Goal: Book appointment/travel/reservation: Book appointment/travel/reservation

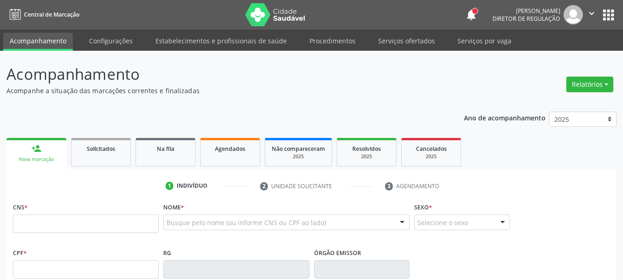
click at [394, 42] on link "Serviços ofertados" at bounding box center [407, 41] width 70 height 16
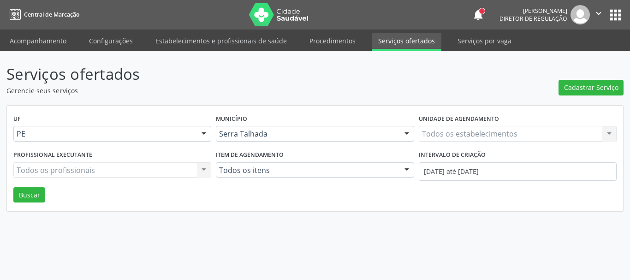
click at [465, 136] on div "Todos os estabelecimentos Todos os estabelecimentos Nenhum resultado encontrado…" at bounding box center [518, 134] width 198 height 16
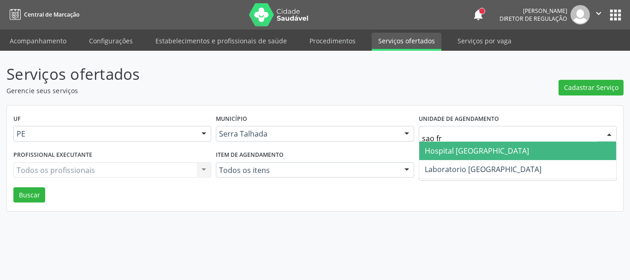
type input "sao fra"
click at [467, 147] on span "Hospital [GEOGRAPHIC_DATA]" at bounding box center [477, 151] width 104 height 10
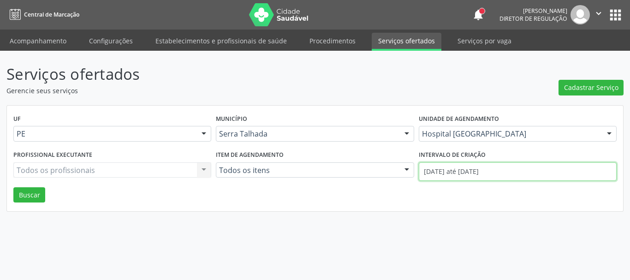
click at [467, 168] on input "[DATE] até [DATE]" at bounding box center [518, 171] width 198 height 18
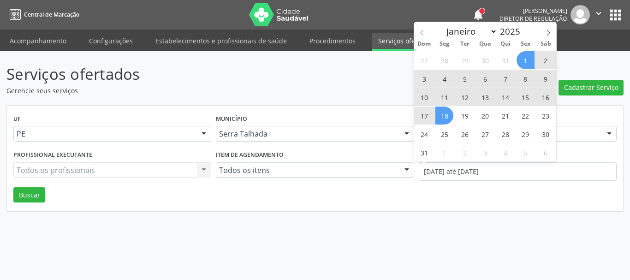
click at [426, 32] on span at bounding box center [422, 30] width 16 height 16
select select "6"
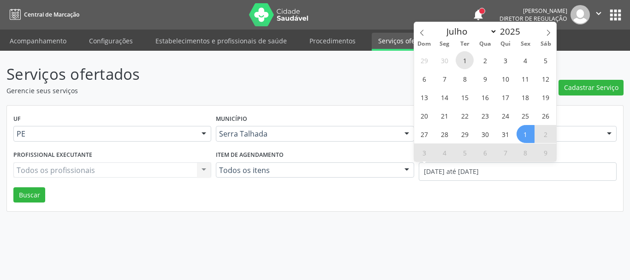
click at [462, 57] on span "1" at bounding box center [465, 60] width 18 height 18
type input "[DATE]"
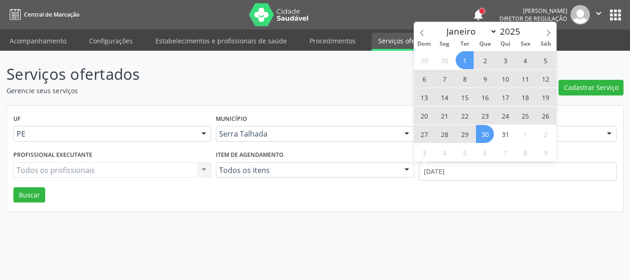
click at [488, 138] on span "30" at bounding box center [485, 134] width 18 height 18
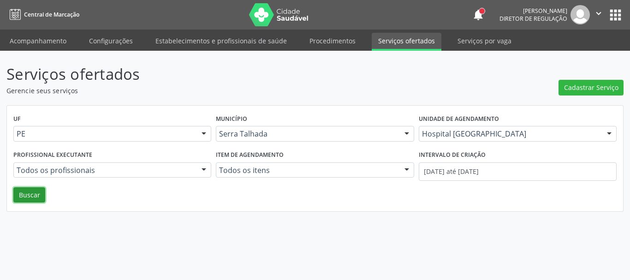
click at [37, 197] on button "Buscar" at bounding box center [29, 195] width 32 height 16
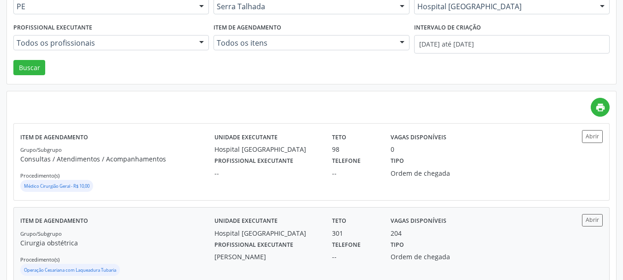
scroll to position [185, 0]
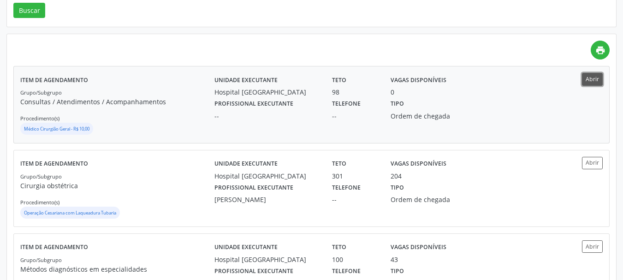
click at [587, 77] on button "Abrir" at bounding box center [592, 79] width 21 height 12
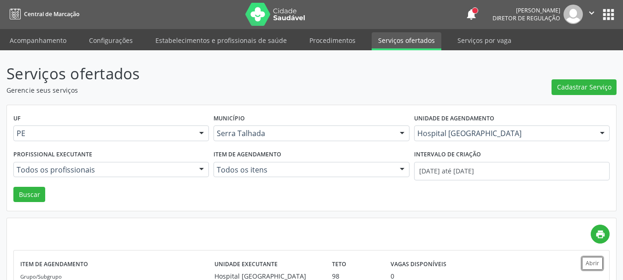
scroll to position [0, 0]
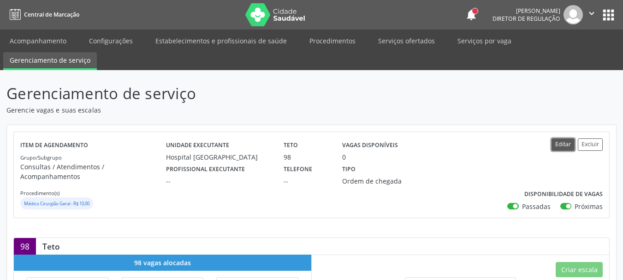
click at [562, 145] on button "Editar" at bounding box center [563, 144] width 23 height 12
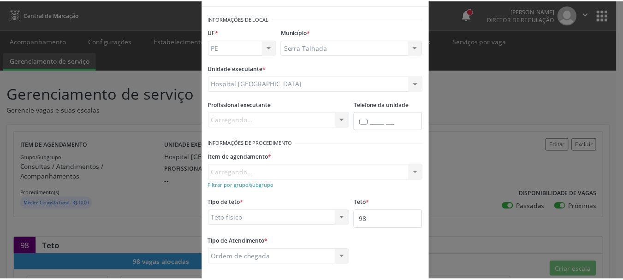
scroll to position [77, 0]
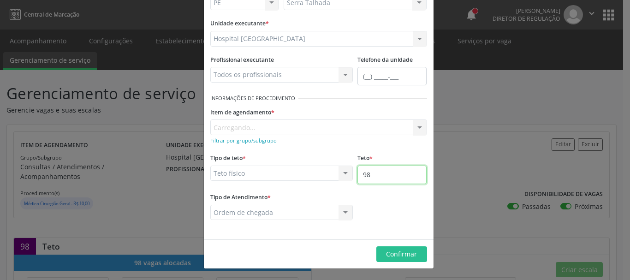
click at [382, 181] on input "98" at bounding box center [392, 175] width 69 height 18
type input "9"
type input "110"
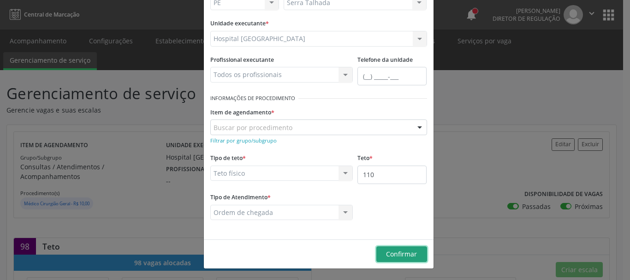
click at [410, 250] on span "Confirmar" at bounding box center [401, 254] width 31 height 9
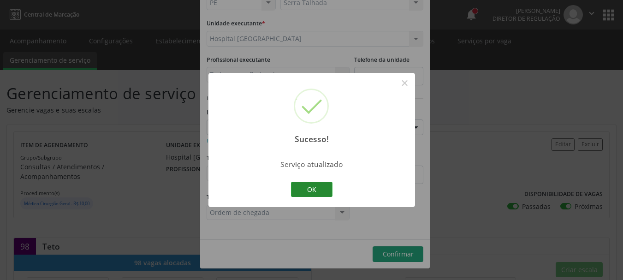
click at [306, 185] on button "OK" at bounding box center [312, 190] width 42 height 16
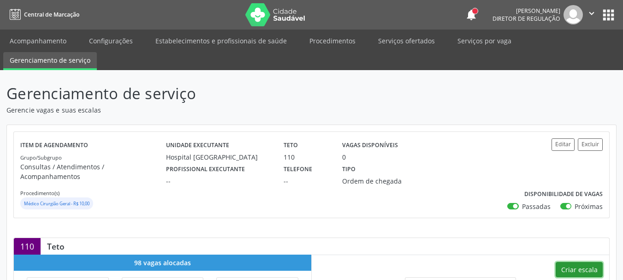
click at [587, 262] on button "Criar escala" at bounding box center [579, 270] width 47 height 16
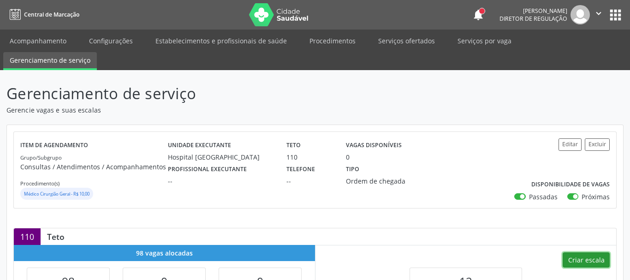
select select "7"
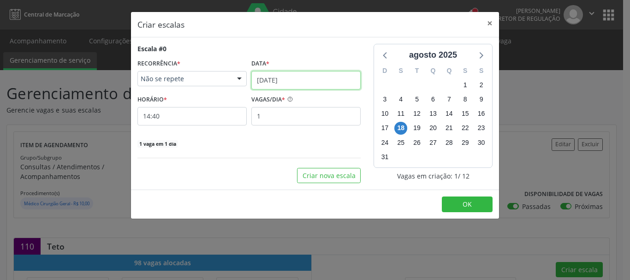
click at [277, 82] on input "18/08/2025" at bounding box center [305, 80] width 109 height 18
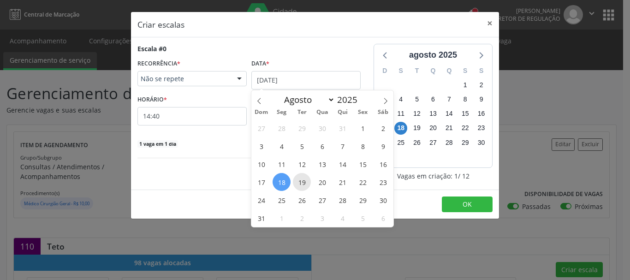
click at [302, 182] on span "19" at bounding box center [302, 182] width 18 height 18
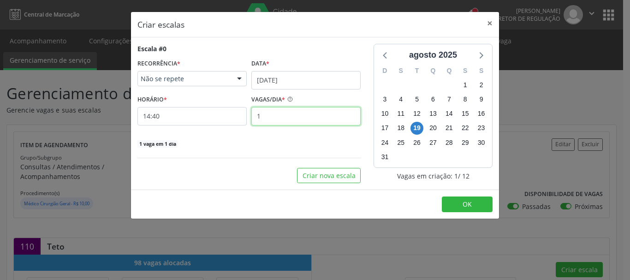
click at [280, 114] on input "1" at bounding box center [305, 116] width 109 height 18
type input "10"
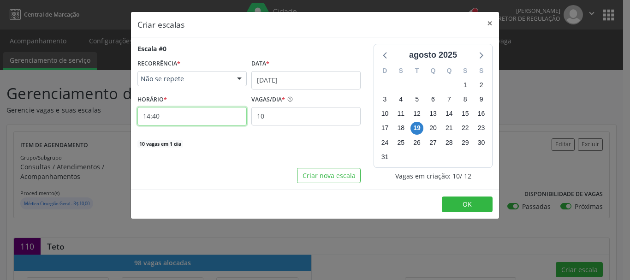
click at [152, 111] on input "14:40" at bounding box center [192, 116] width 109 height 18
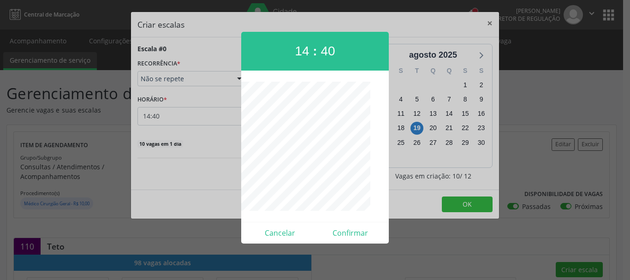
click at [153, 116] on div at bounding box center [315, 140] width 630 height 280
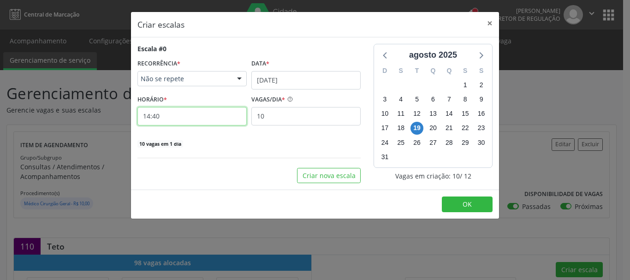
click at [155, 115] on input "14:40" at bounding box center [192, 116] width 109 height 18
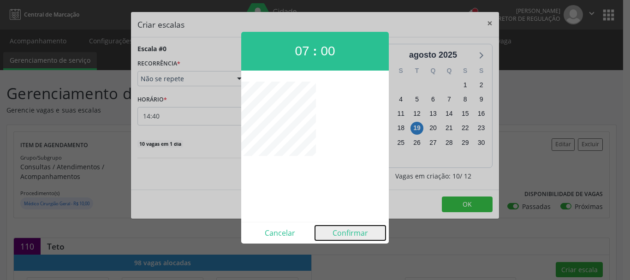
click at [356, 234] on button "Confirmar" at bounding box center [350, 233] width 71 height 15
type input "07:00"
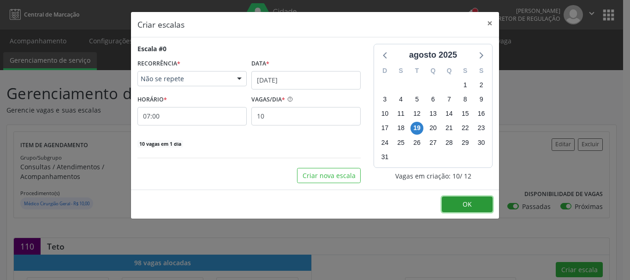
click at [460, 206] on button "OK" at bounding box center [467, 205] width 51 height 16
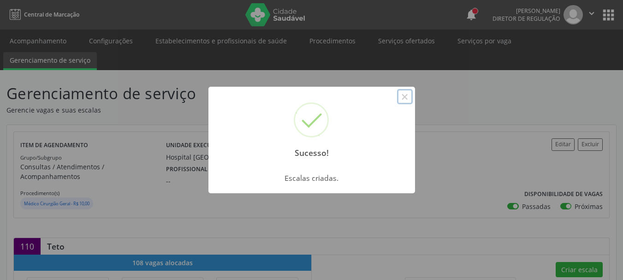
click at [405, 96] on button "×" at bounding box center [405, 97] width 16 height 16
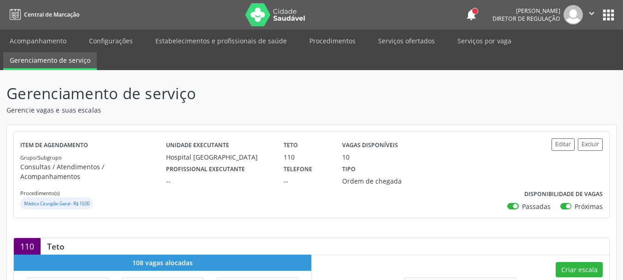
click at [603, 17] on button "apps" at bounding box center [609, 15] width 16 height 16
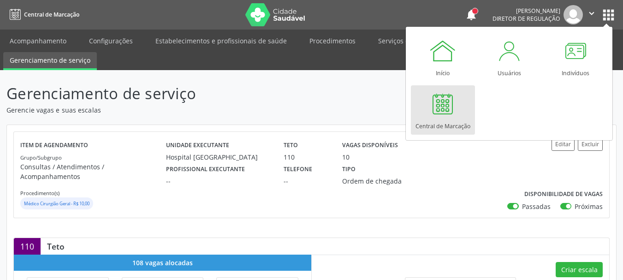
click at [413, 120] on link "Central de Marcação" at bounding box center [443, 109] width 64 height 49
click at [429, 116] on div at bounding box center [443, 104] width 28 height 28
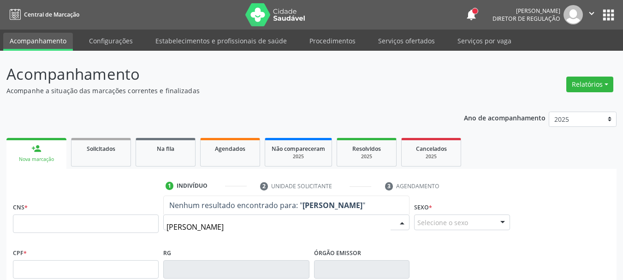
type input "maria clara lauren"
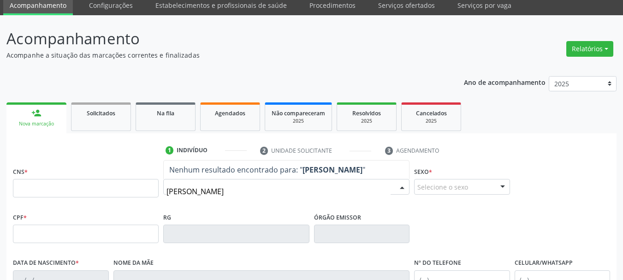
scroll to position [46, 0]
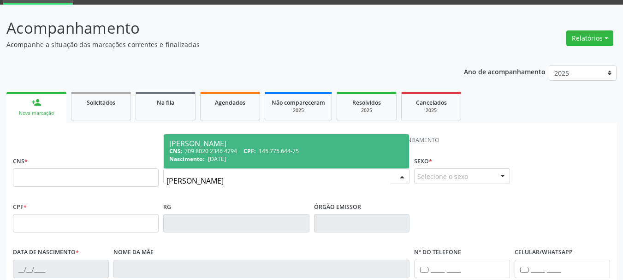
click at [302, 151] on div "CNS: 709 8020 2346 4294 CPF: 145.775.644-75" at bounding box center [286, 151] width 234 height 8
type input "709 8020 2346 4294"
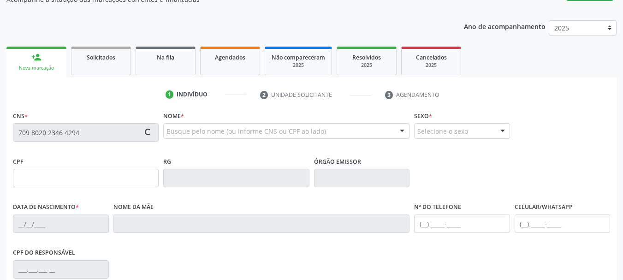
scroll to position [220, 0]
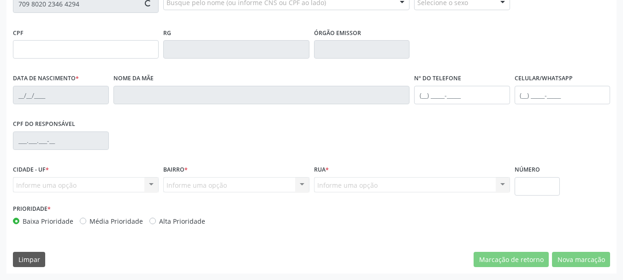
type input "145.775.644-75"
type input "19/03/2004"
type input "Erivalda Maria da Conceição"
type input "(87) 99999-9999"
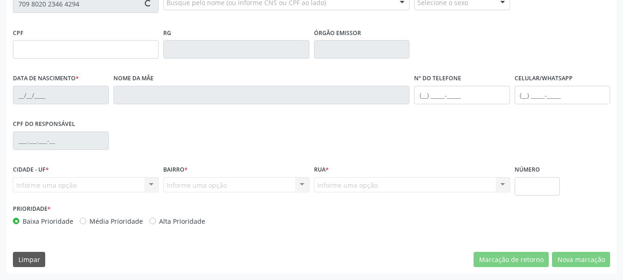
type input "116.472.314-69"
type input "21"
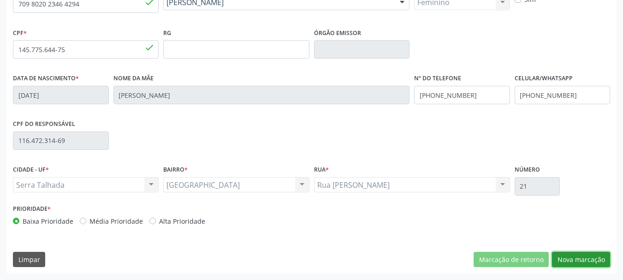
click at [586, 256] on button "Nova marcação" at bounding box center [581, 260] width 58 height 16
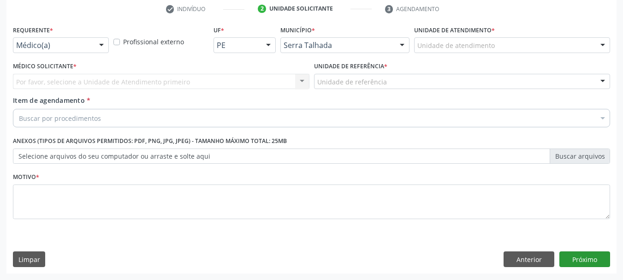
scroll to position [177, 0]
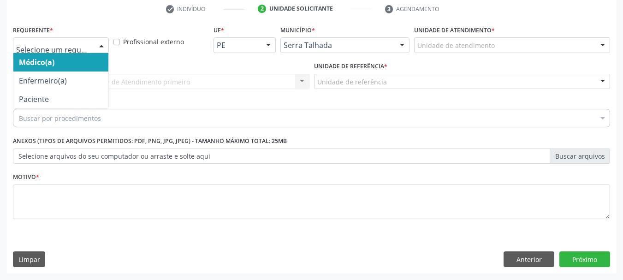
click at [76, 53] on div "Médico(a) Enfermeiro(a) Paciente Nenhum resultado encontrado para: " " Não há n…" at bounding box center [61, 45] width 96 height 16
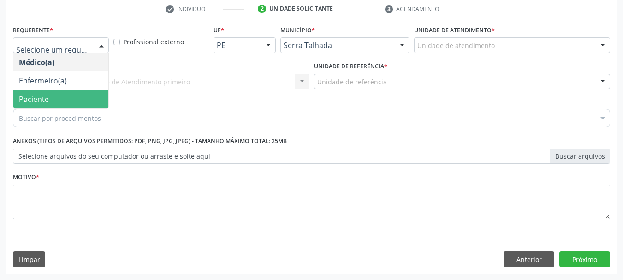
click at [65, 102] on span "Paciente" at bounding box center [60, 99] width 95 height 18
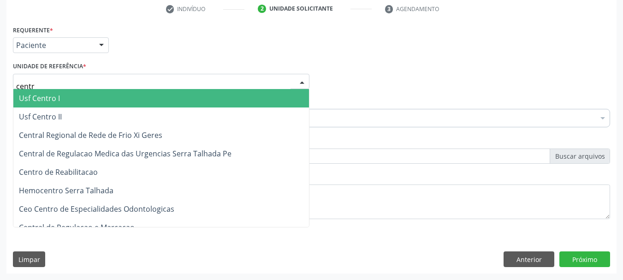
type input "centro"
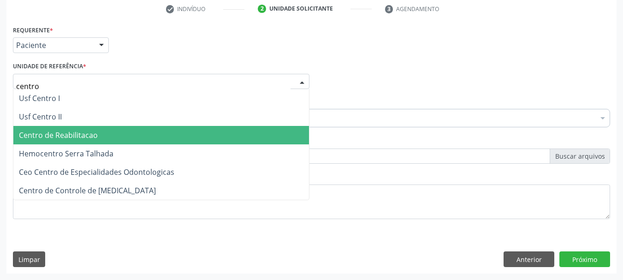
click at [49, 135] on span "Centro de Reabilitacao" at bounding box center [58, 135] width 79 height 10
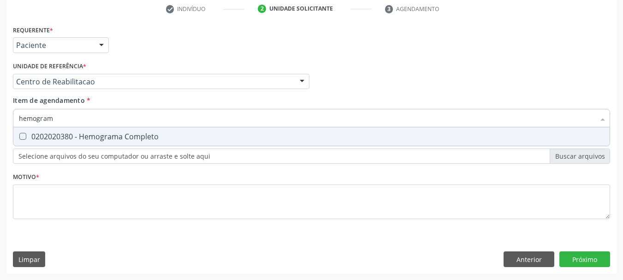
type input "hemograma"
click at [57, 134] on div "0202020380 - Hemograma Completo" at bounding box center [312, 136] width 586 height 7
checkbox Completo "true"
type input "hemog"
checkbox Completo "false"
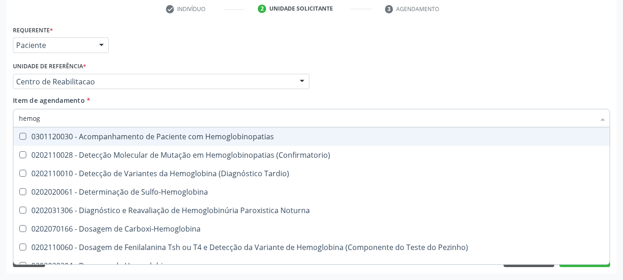
type input "hemo"
checkbox Completo "false"
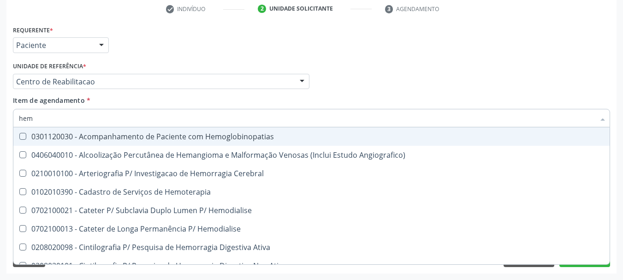
type input "he"
checkbox Completo "false"
checkbox Orgaos "true"
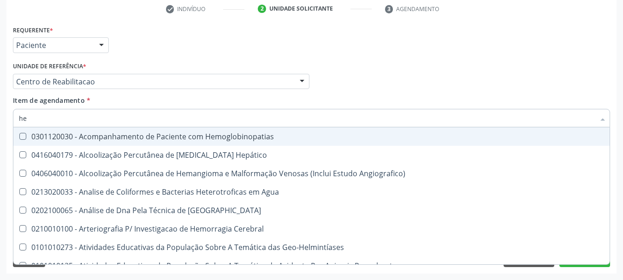
type input "h"
checkbox Completo "false"
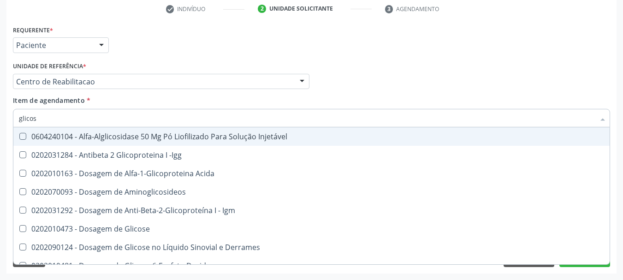
type input "glicose"
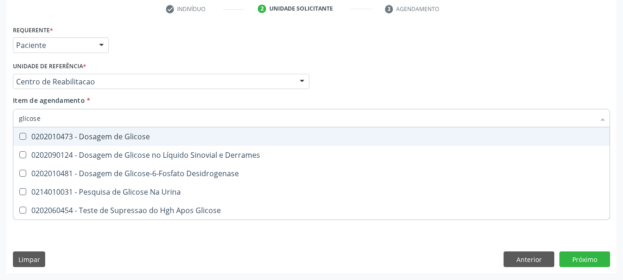
click at [54, 143] on span "0202010473 - Dosagem de Glicose" at bounding box center [311, 136] width 597 height 18
checkbox Glicose "true"
type input "glicos"
checkbox Glicose "false"
checkbox Desidrogenase "true"
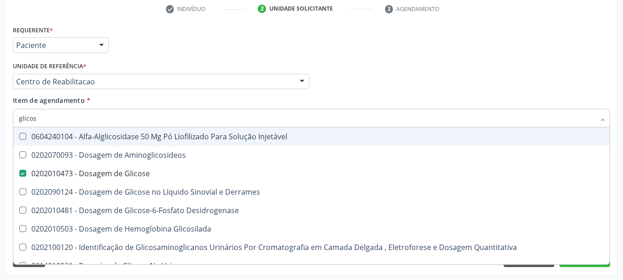
type input "glico"
checkbox Glicose "false"
checkbox Glicosilada "true"
type input "glic"
checkbox Glicosilada "false"
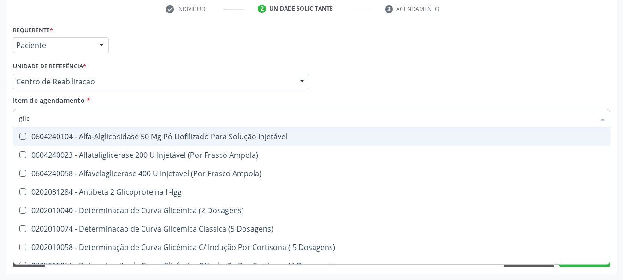
type input "gli"
checkbox Glicose "false"
checkbox Glicosilada "true"
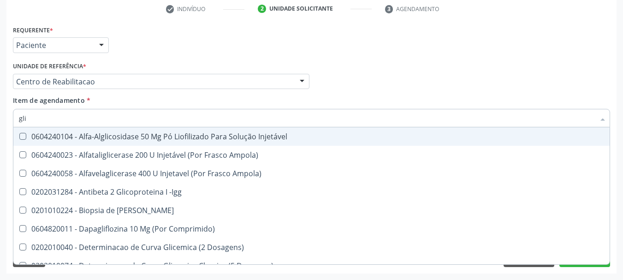
type input "gl"
checkbox Glicose "false"
type input "g"
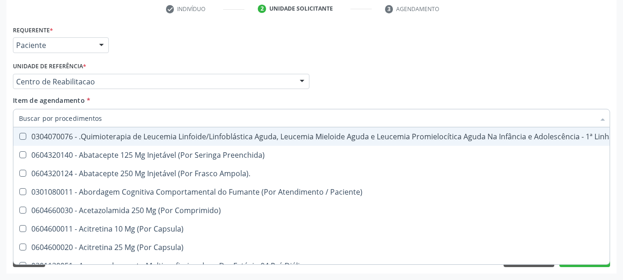
checkbox Glicose "false"
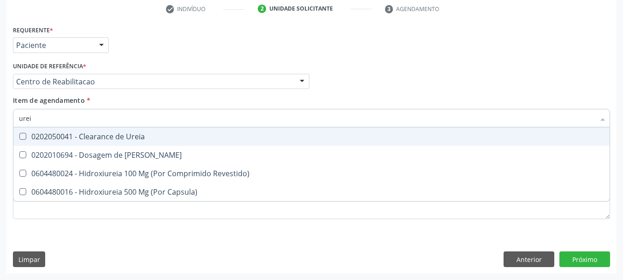
type input "ureia"
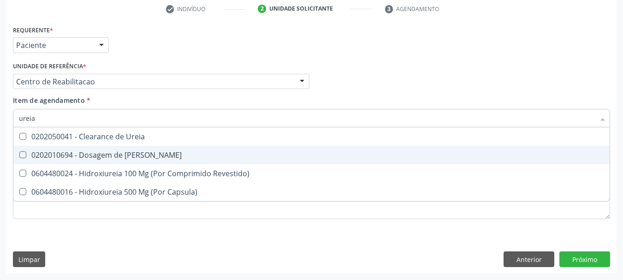
click at [56, 155] on div "0202010694 - Dosagem de Ureia" at bounding box center [312, 154] width 586 height 7
checkbox Ureia "true"
type input "ure"
checkbox Ureia "false"
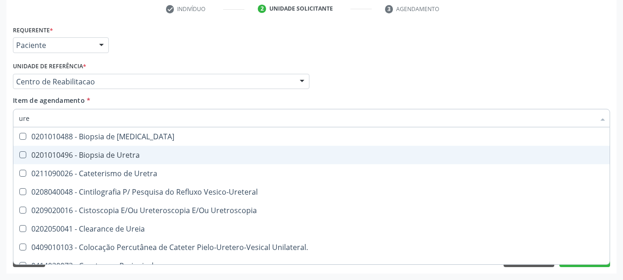
type input "ur"
checkbox Ureia "false"
type input "u"
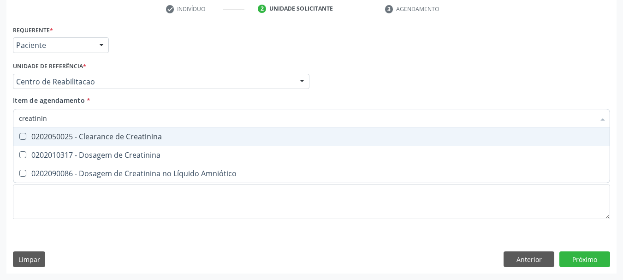
type input "creatinina"
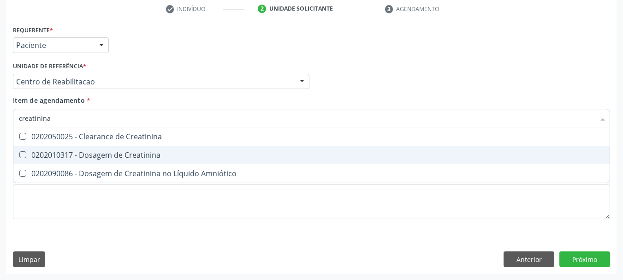
click at [69, 160] on span "0202010317 - Dosagem de Creatinina" at bounding box center [311, 155] width 597 height 18
checkbox Creatinina "true"
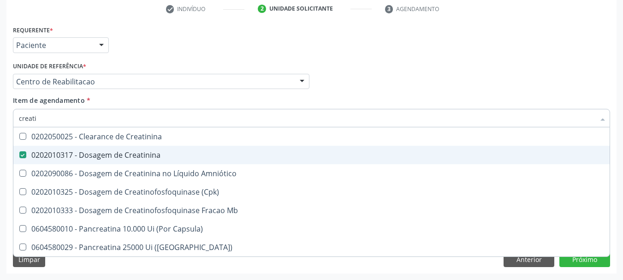
type input "creat"
checkbox Creatinina "false"
checkbox \(Cpk\) "true"
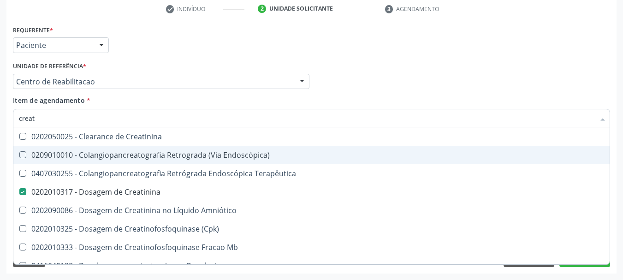
type input "crea"
checkbox Creatinina "false"
checkbox Mb "true"
type input "cre"
checkbox Mb "false"
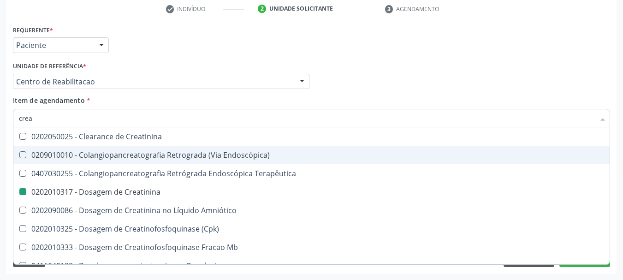
checkbox Oncologia "true"
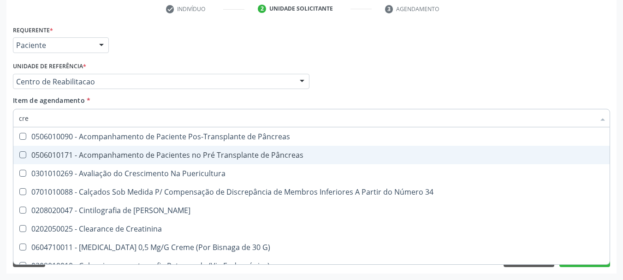
type input "cr"
checkbox Creatinina "false"
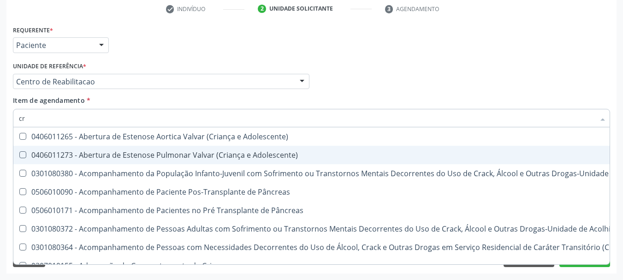
type input "c"
checkbox Creatinina "false"
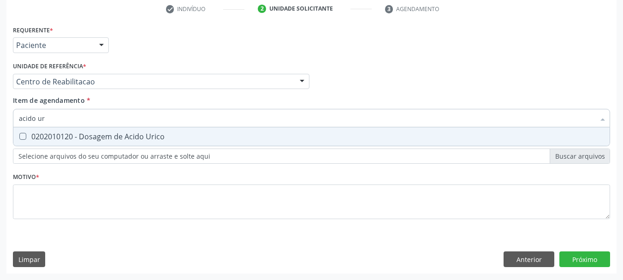
type input "acido uri"
click at [79, 133] on div "0202010120 - Dosagem de Acido Urico" at bounding box center [312, 136] width 586 height 7
checkbox Urico "true"
type input "acido"
checkbox Urico "false"
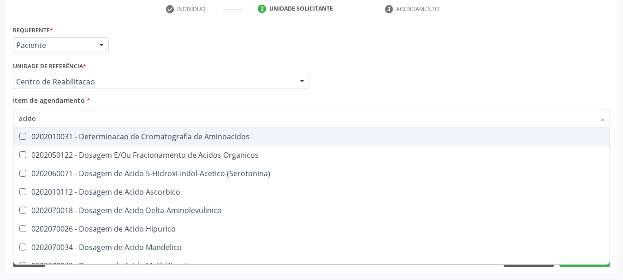
type input "acid"
checkbox Urico "false"
checkbox Cromatografia\) "true"
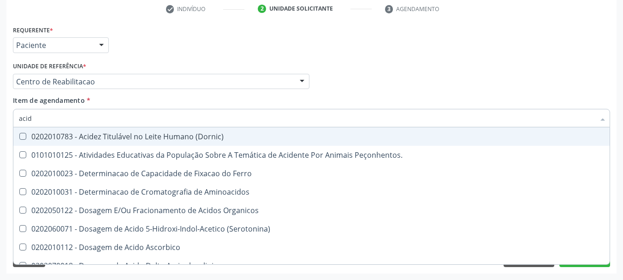
type input "aci"
checkbox Urico "false"
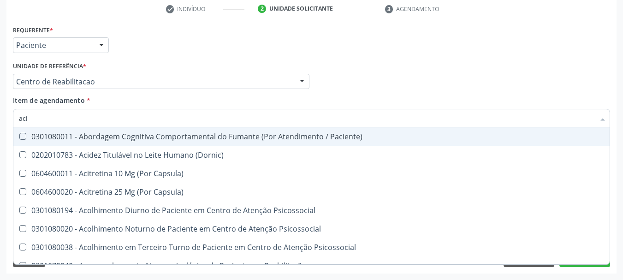
type input "ac"
checkbox Urico "false"
type input "a"
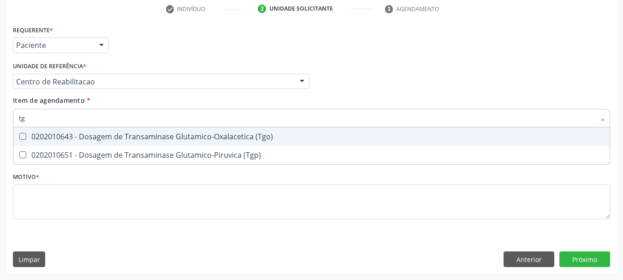
type input "tgo"
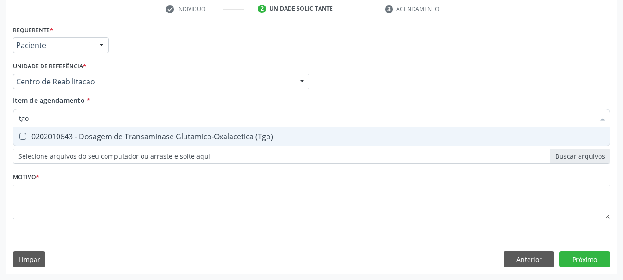
click at [79, 133] on div "0202010643 - Dosagem de Transaminase Glutamico-Oxalacetica (Tgo)" at bounding box center [312, 136] width 586 height 7
checkbox \(Tgo\) "true"
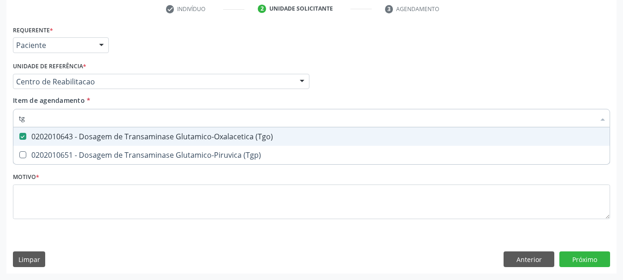
type input "tgp"
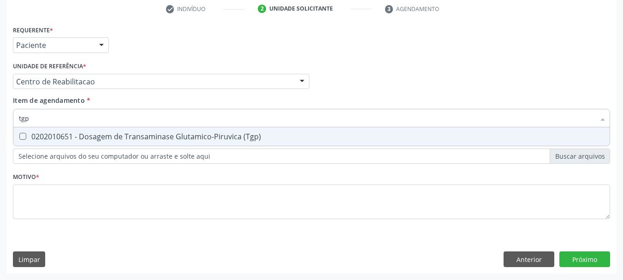
click at [79, 133] on div "0202010651 - Dosagem de Transaminase Glutamico-Piruvica (Tgp)" at bounding box center [312, 136] width 586 height 7
checkbox \(Tgp\) "true"
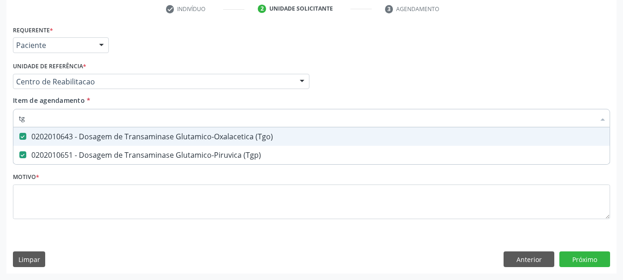
type input "t"
checkbox \(Tgo\) "false"
checkbox \(Tgp\) "false"
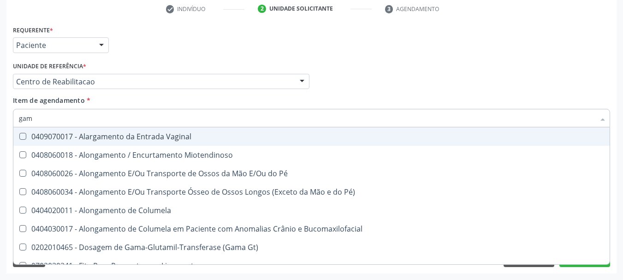
type input "gama"
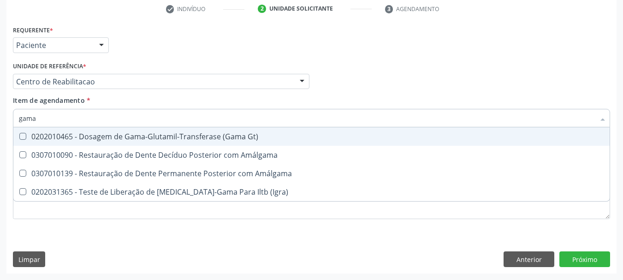
click at [79, 133] on div "0202010465 - Dosagem de Gama-Glutamil-Transferase (Gama Gt)" at bounding box center [312, 136] width 586 height 7
checkbox Gt\) "true"
type input "gam"
checkbox Gt\) "false"
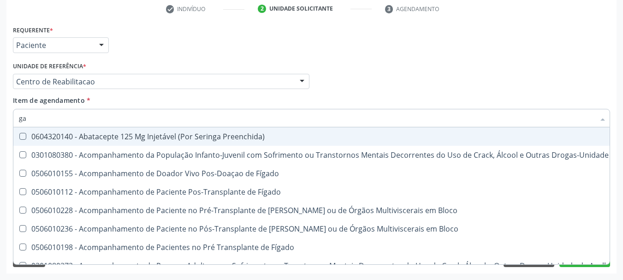
type input "g"
checkbox Gt\) "false"
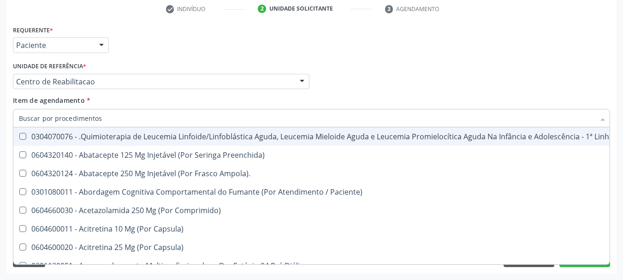
checkbox Urico "false"
checkbox Creatinina "false"
checkbox Gt\) "false"
checkbox Glicose "false"
checkbox \(Tgo\) "false"
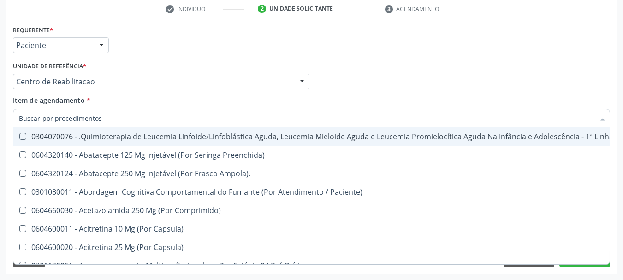
checkbox \(Tgp\) "false"
checkbox Ureia "false"
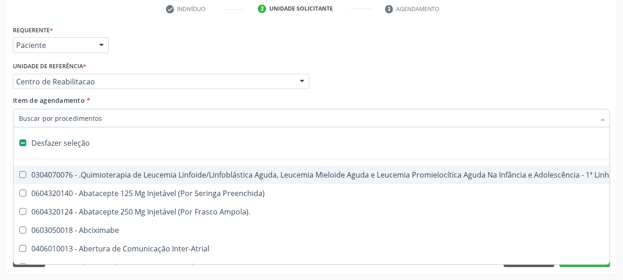
type input "u"
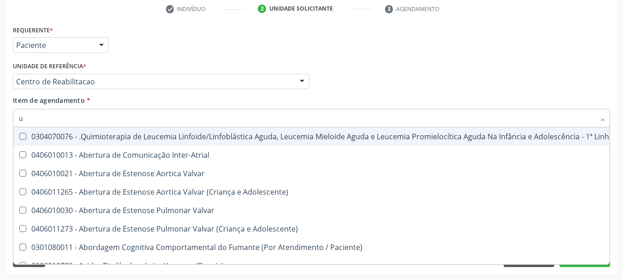
checkbox Urico "true"
checkbox Gt\) "true"
checkbox \(Tgo\) "true"
checkbox \(Tgp\) "true"
checkbox Ureia "true"
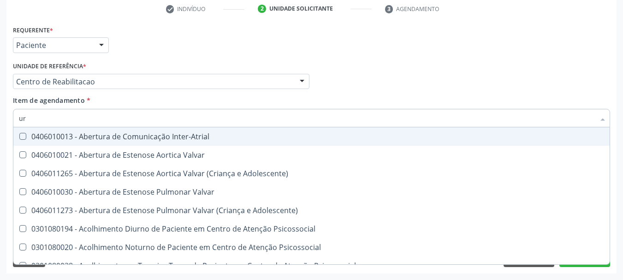
type input "uri"
checkbox B "true"
type input "urin"
checkbox B "false"
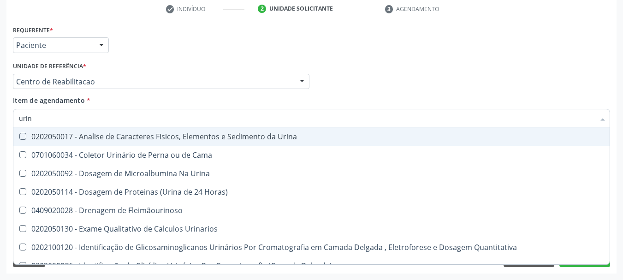
type input "urina"
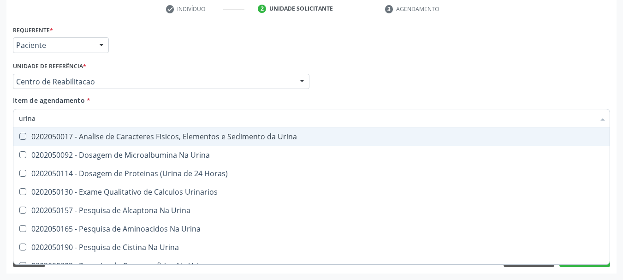
click at [68, 140] on div "0202050017 - Analise de Caracteres Fisicos, Elementos e Sedimento da Urina" at bounding box center [312, 136] width 586 height 7
checkbox Urina "true"
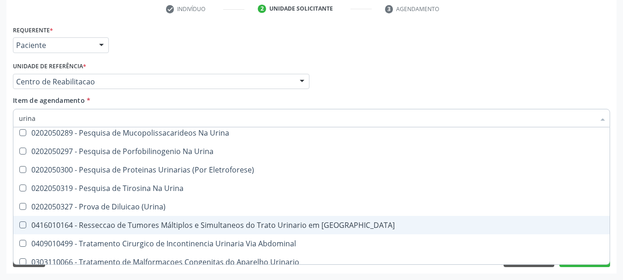
scroll to position [324, 0]
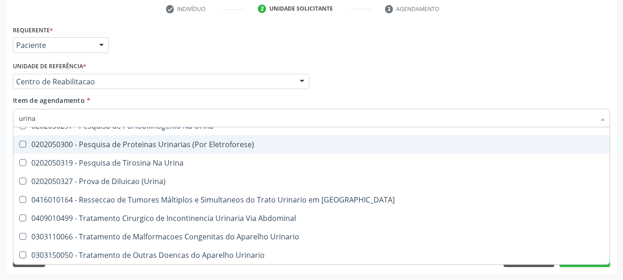
click at [395, 82] on div "Médico Solicitante Por favor, selecione a Unidade de Atendimento primeiro Nenhu…" at bounding box center [312, 78] width 602 height 36
checkbox Urina "true"
checkbox Horas\) "true"
checkbox Urinarios "true"
checkbox Urina "true"
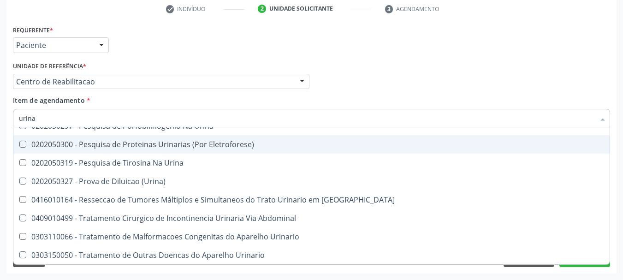
checkbox Urina "true"
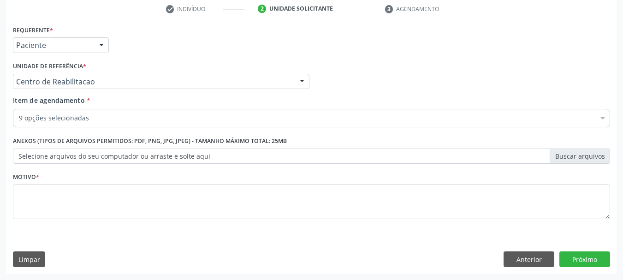
scroll to position [0, 0]
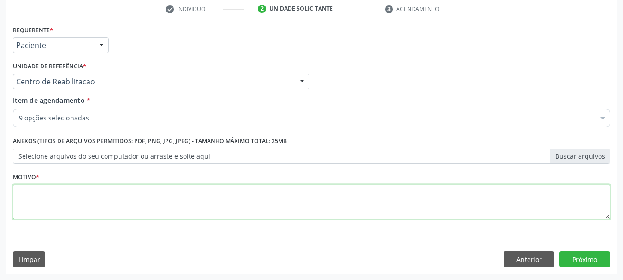
click at [111, 200] on textarea at bounding box center [312, 202] width 598 height 35
type textarea "....."
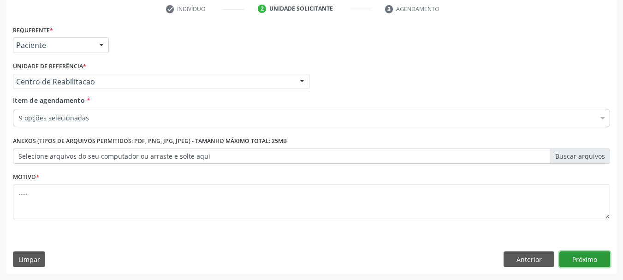
click at [586, 254] on button "Próximo" at bounding box center [585, 259] width 51 height 16
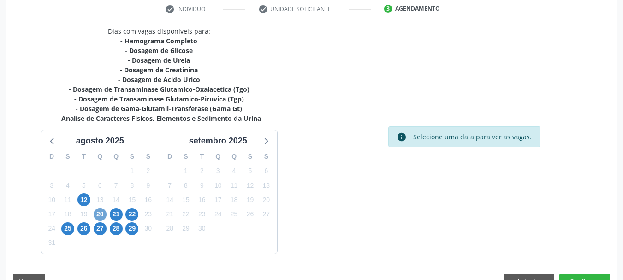
click at [96, 218] on span "20" at bounding box center [100, 214] width 13 height 13
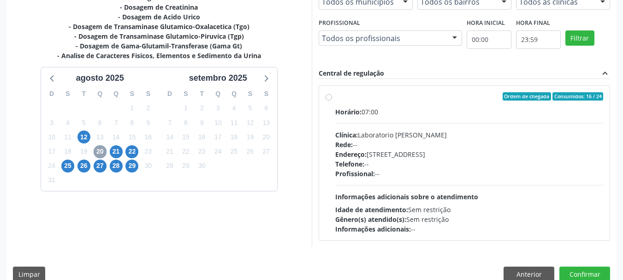
scroll to position [255, 0]
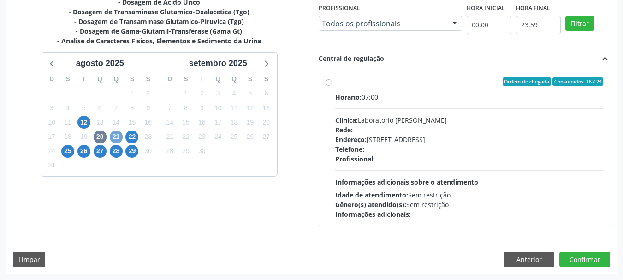
click at [117, 138] on span "21" at bounding box center [116, 137] width 13 height 13
click at [65, 152] on span "25" at bounding box center [67, 151] width 13 height 13
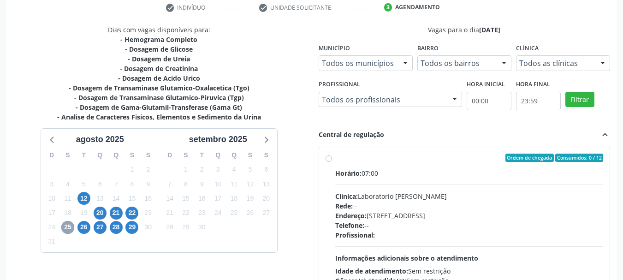
scroll to position [162, 0]
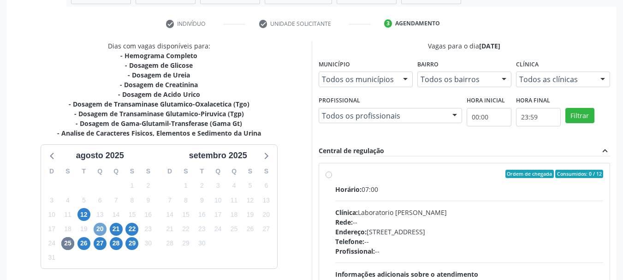
click at [99, 224] on span "20" at bounding box center [100, 229] width 13 height 13
click at [335, 175] on label "Ordem de chegada Consumidos: 16 / 24 Horário: 07:00 Clínica: Laboratorio Jose P…" at bounding box center [469, 241] width 269 height 142
click at [327, 175] on input "Ordem de chegada Consumidos: 16 / 24 Horário: 07:00 Clínica: Laboratorio Jose P…" at bounding box center [329, 174] width 6 height 8
radio input "true"
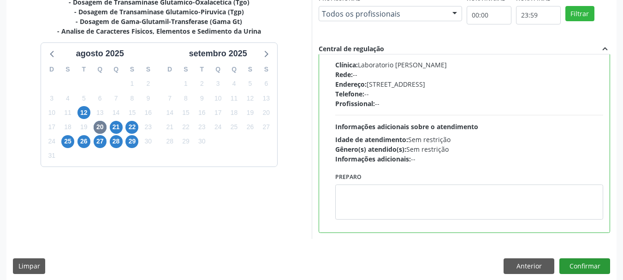
scroll to position [271, 0]
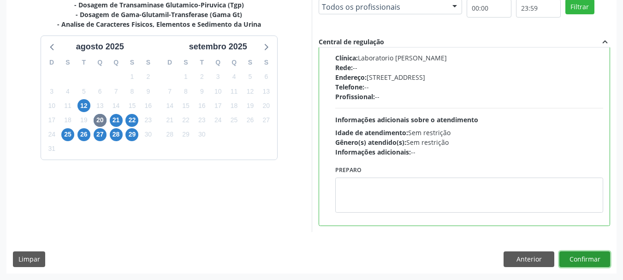
click at [580, 255] on button "Confirmar" at bounding box center [585, 259] width 51 height 16
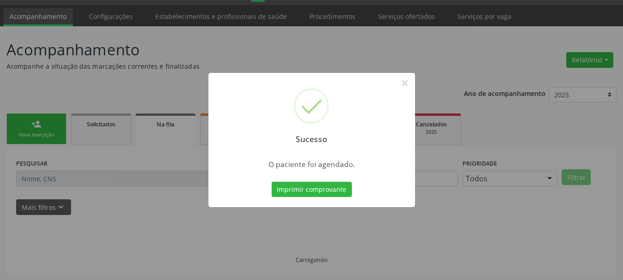
scroll to position [24, 0]
click at [302, 189] on button "Imprimir comprovante" at bounding box center [312, 190] width 80 height 16
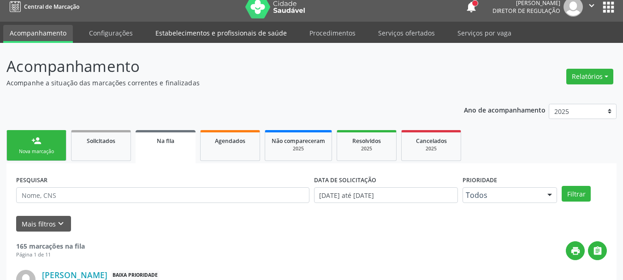
scroll to position [0, 0]
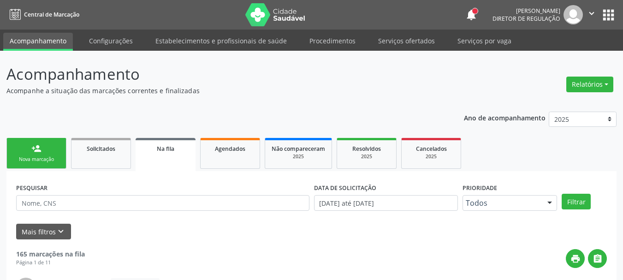
click at [600, 19] on button "" at bounding box center [592, 14] width 18 height 19
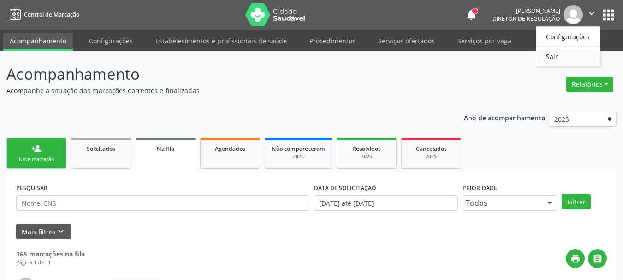
click at [571, 57] on link "Sair" at bounding box center [569, 56] width 64 height 13
